Goal: Information Seeking & Learning: Find specific fact

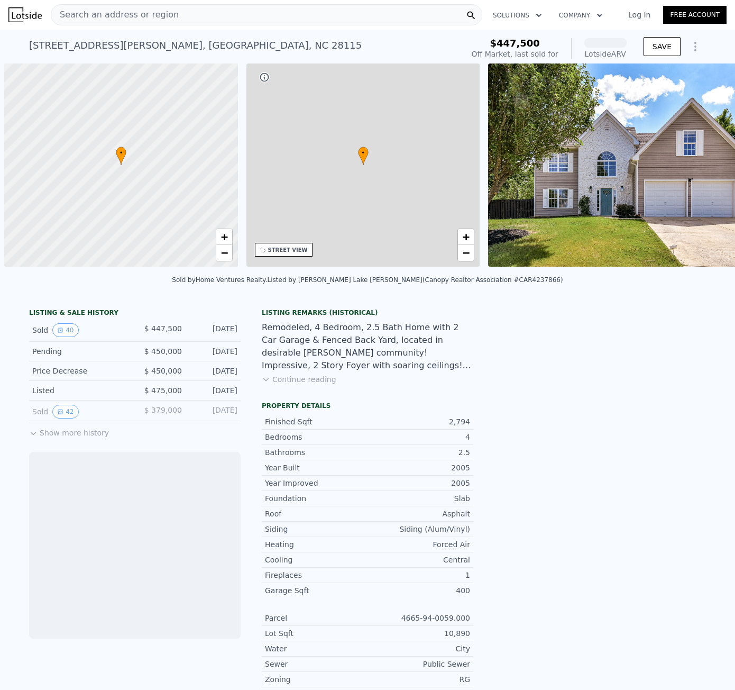
scroll to position [0, 4]
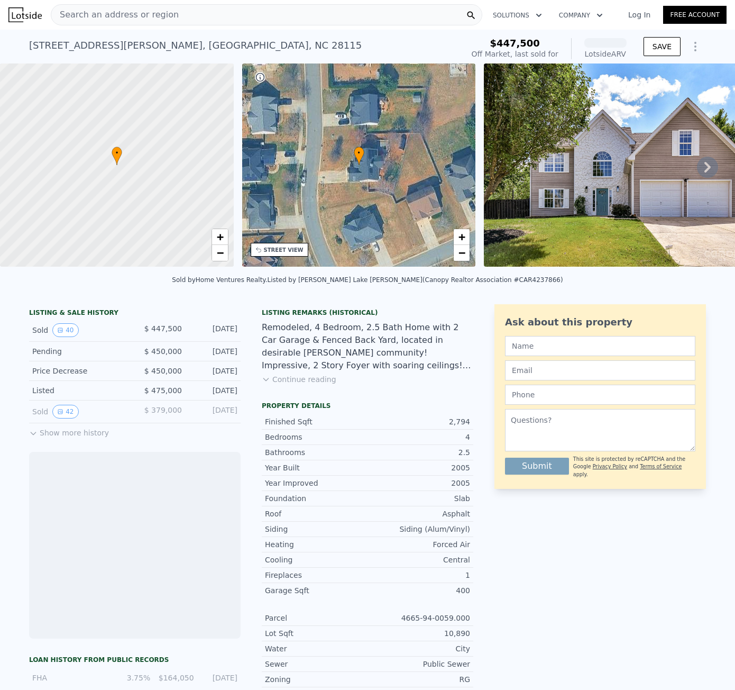
click at [182, 14] on div "Search an address or region" at bounding box center [267, 14] width 432 height 21
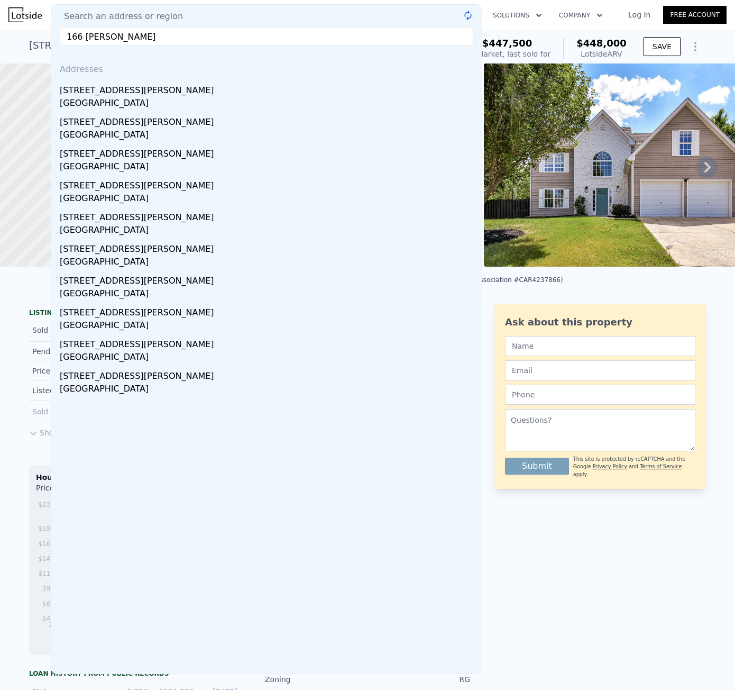
type input "[STREET_ADDRESS][PERSON_NAME]"
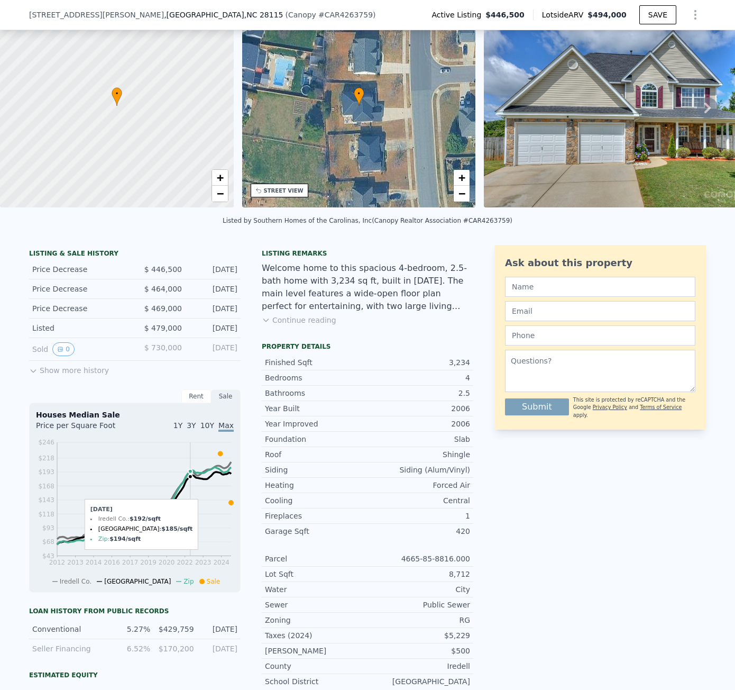
scroll to position [49, 0]
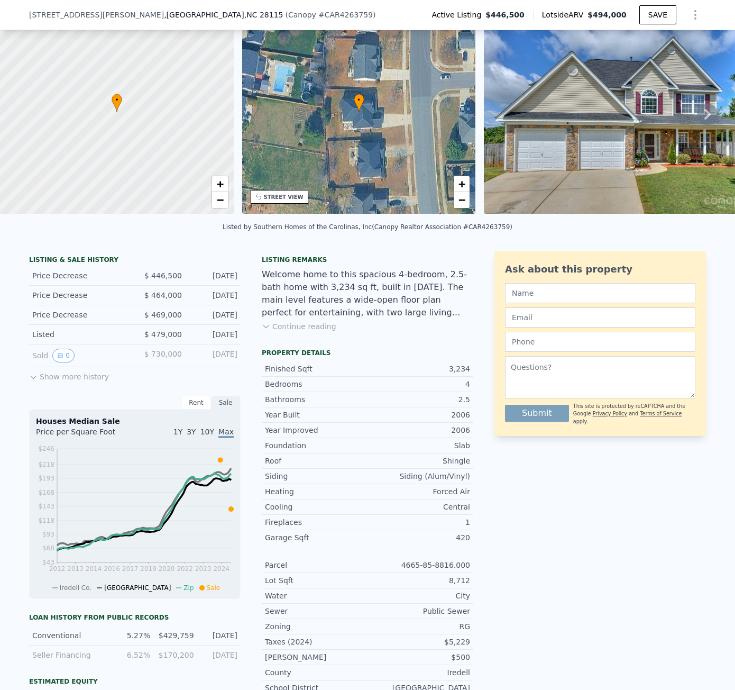
click at [34, 382] on button "Show more history" at bounding box center [69, 374] width 80 height 15
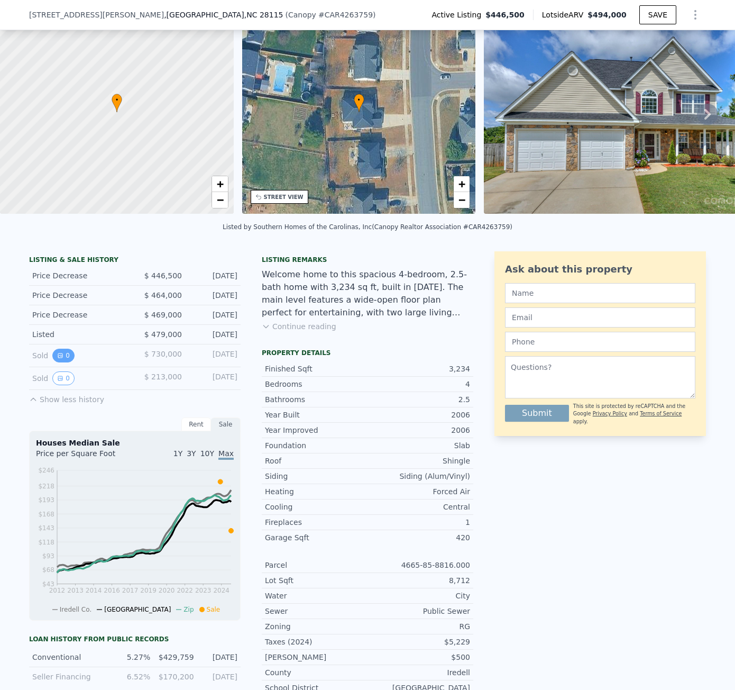
click at [52, 362] on button "0" at bounding box center [63, 356] width 22 height 14
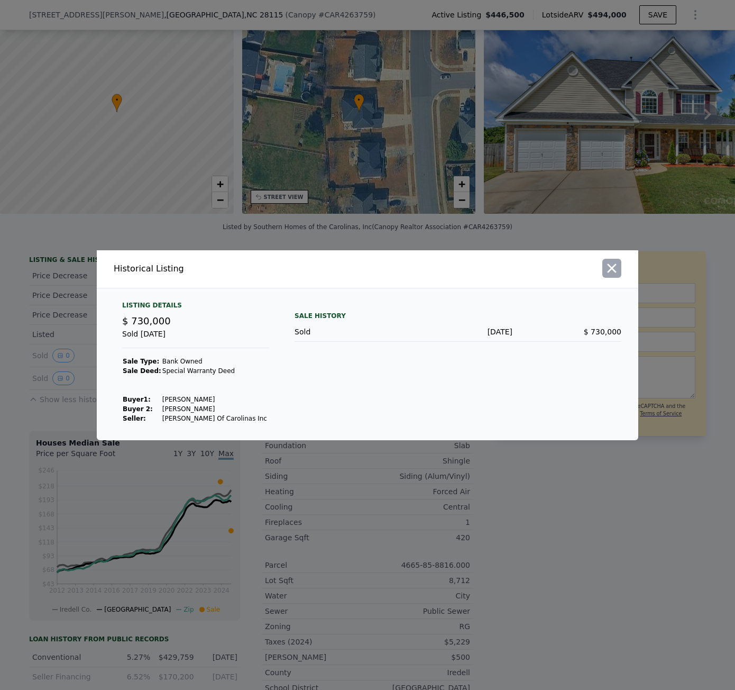
click at [611, 271] on icon "button" at bounding box center [611, 268] width 15 height 15
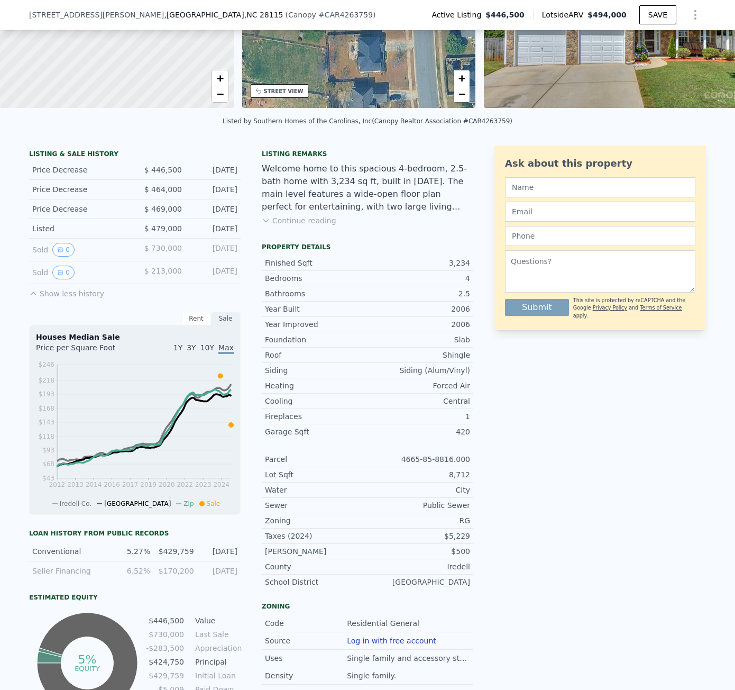
scroll to position [208, 0]
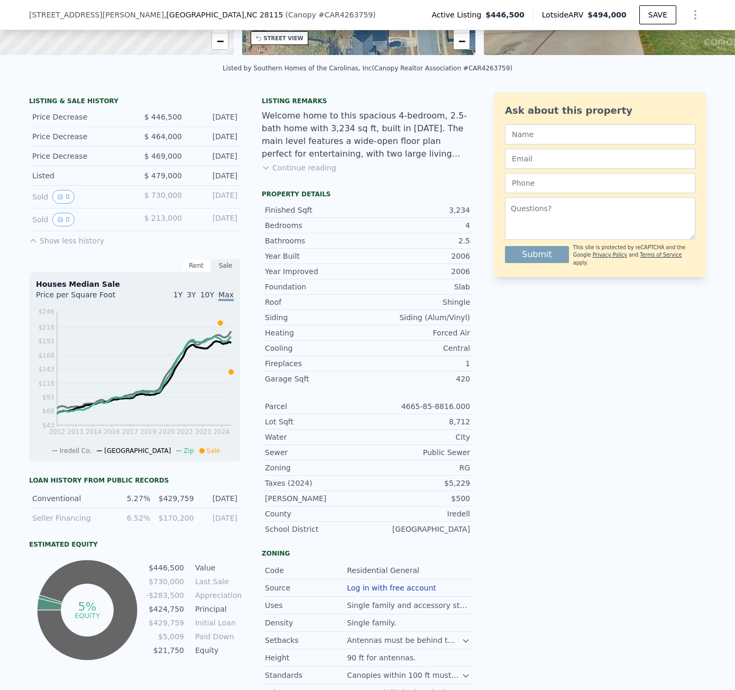
click at [170, 503] on div "$429,759" at bounding box center [175, 498] width 37 height 11
click at [218, 503] on div "[DATE]" at bounding box center [218, 498] width 37 height 11
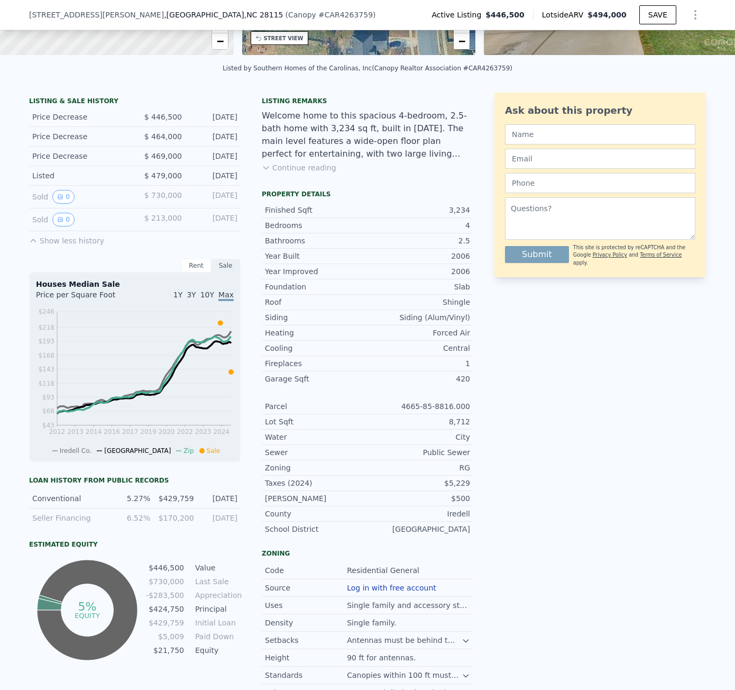
click at [203, 503] on div "[DATE]" at bounding box center [218, 498] width 37 height 11
click at [202, 503] on div "[DATE]" at bounding box center [218, 498] width 37 height 11
click at [210, 503] on div "[DATE]" at bounding box center [218, 498] width 37 height 11
click at [207, 204] on div "[DATE]" at bounding box center [213, 197] width 47 height 14
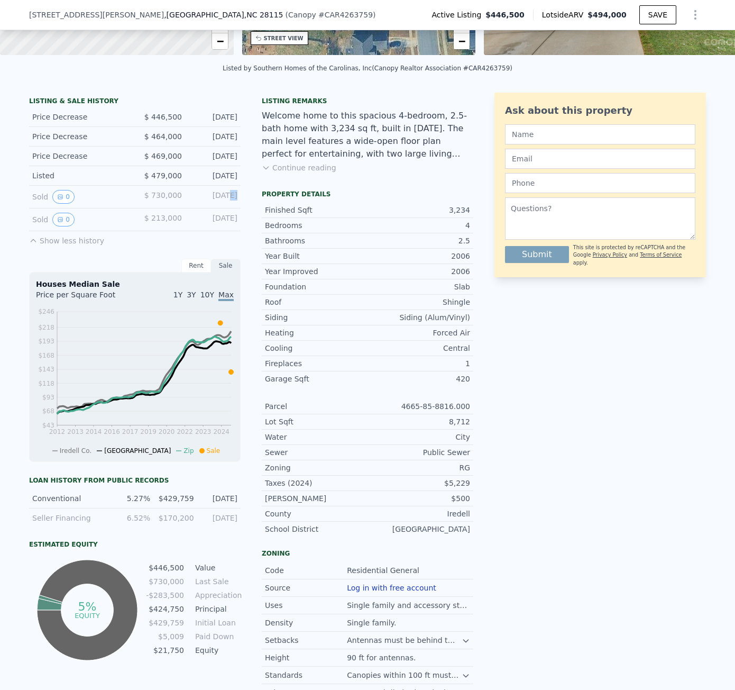
click at [206, 204] on div "[DATE]" at bounding box center [213, 197] width 47 height 14
drag, startPoint x: 118, startPoint y: 505, endPoint x: 233, endPoint y: 508, distance: 115.3
click at [233, 508] on div "Conventional 5.27% $429,759 [DATE]" at bounding box center [135, 499] width 212 height 20
click at [227, 503] on div "[DATE]" at bounding box center [218, 498] width 37 height 11
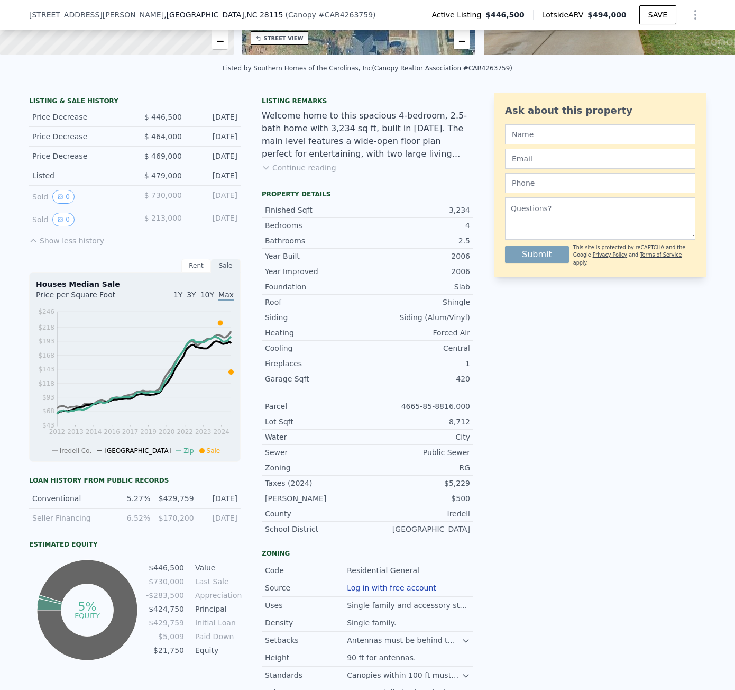
click at [165, 199] on span "$ 730,000" at bounding box center [163, 195] width 38 height 8
